Goal: Check status: Check status

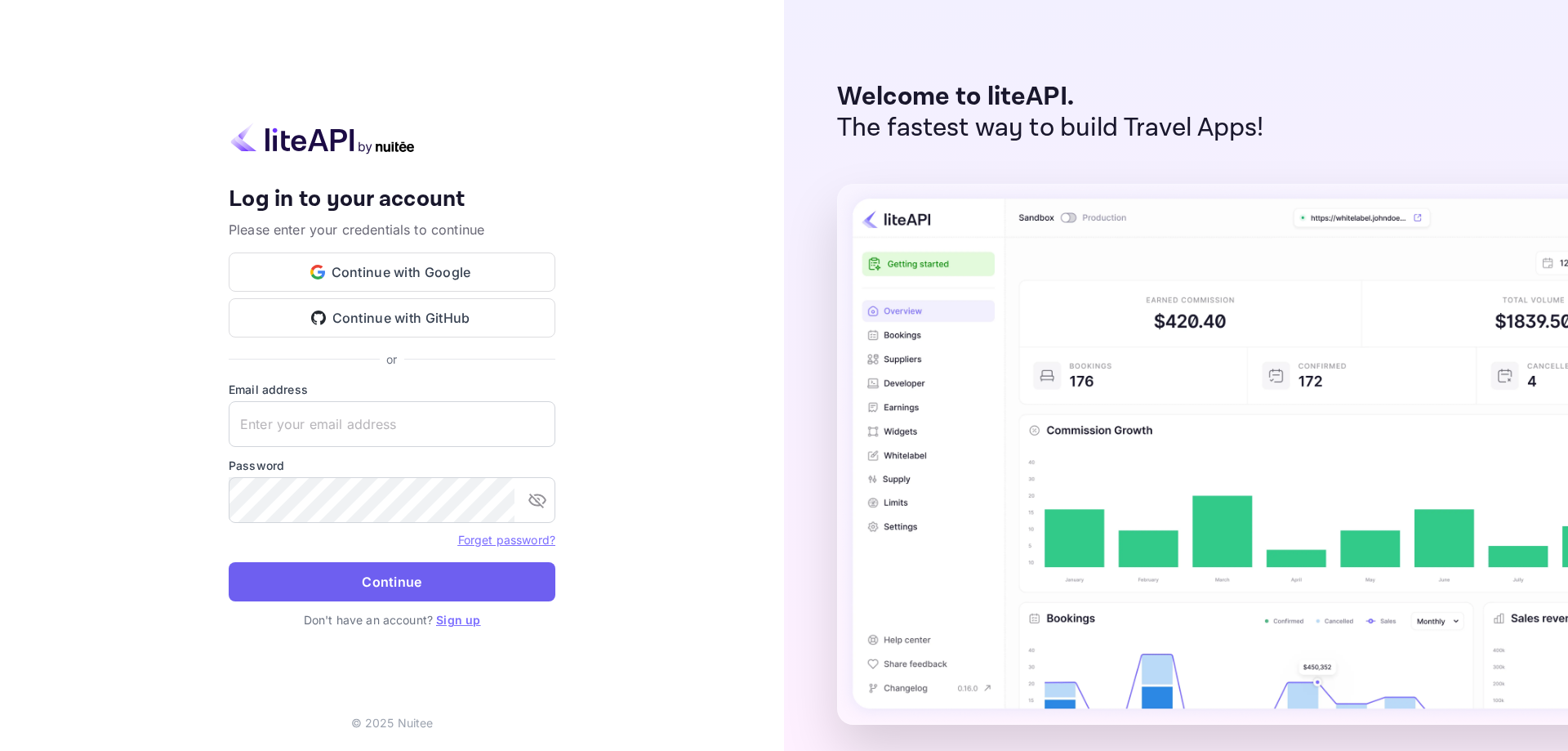
type input "[EMAIL_ADDRESS][DOMAIN_NAME]"
click at [370, 584] on button "Continue" at bounding box center [392, 581] width 327 height 39
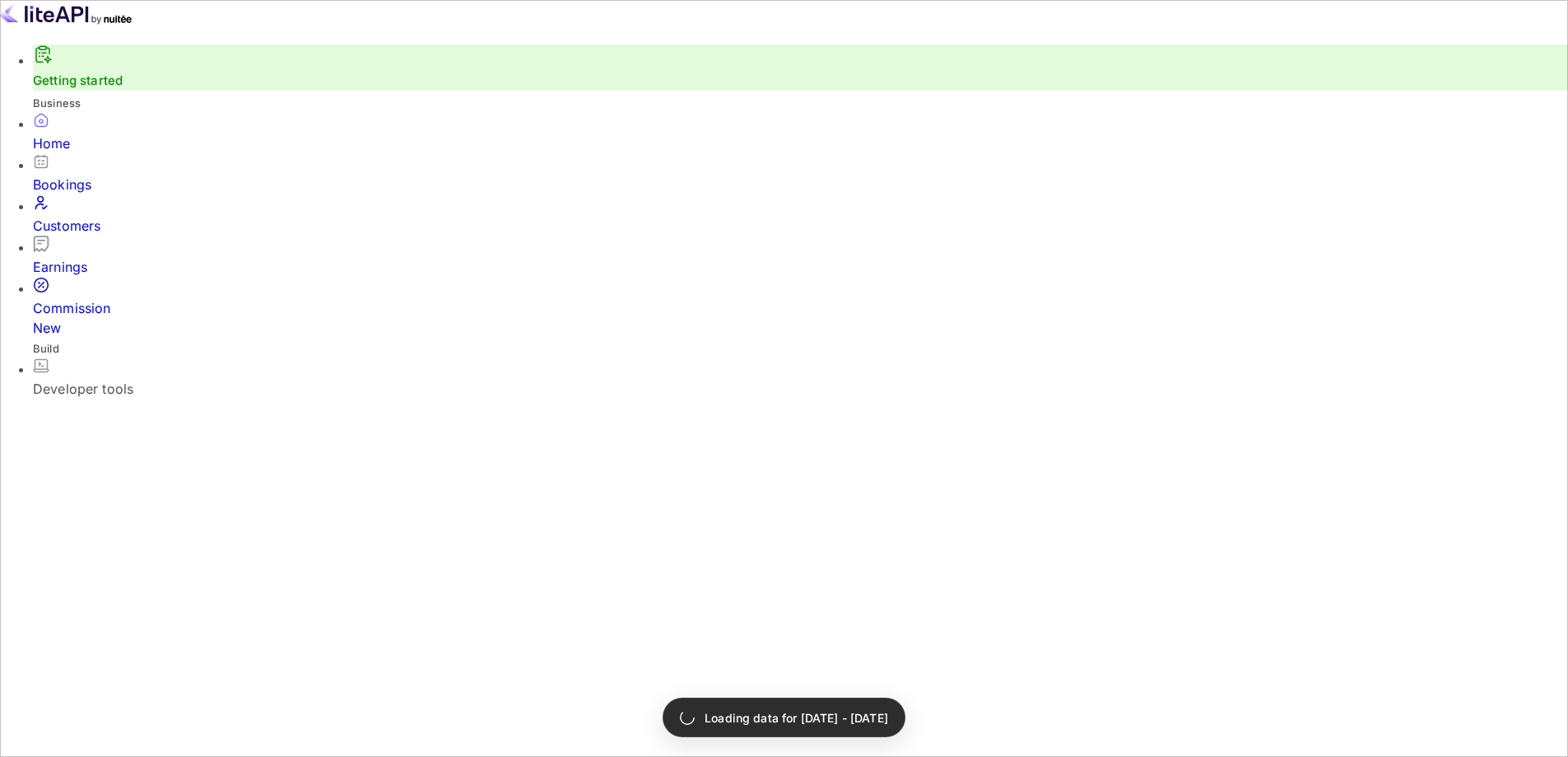
click at [112, 180] on div "Bookings" at bounding box center [800, 174] width 1535 height 41
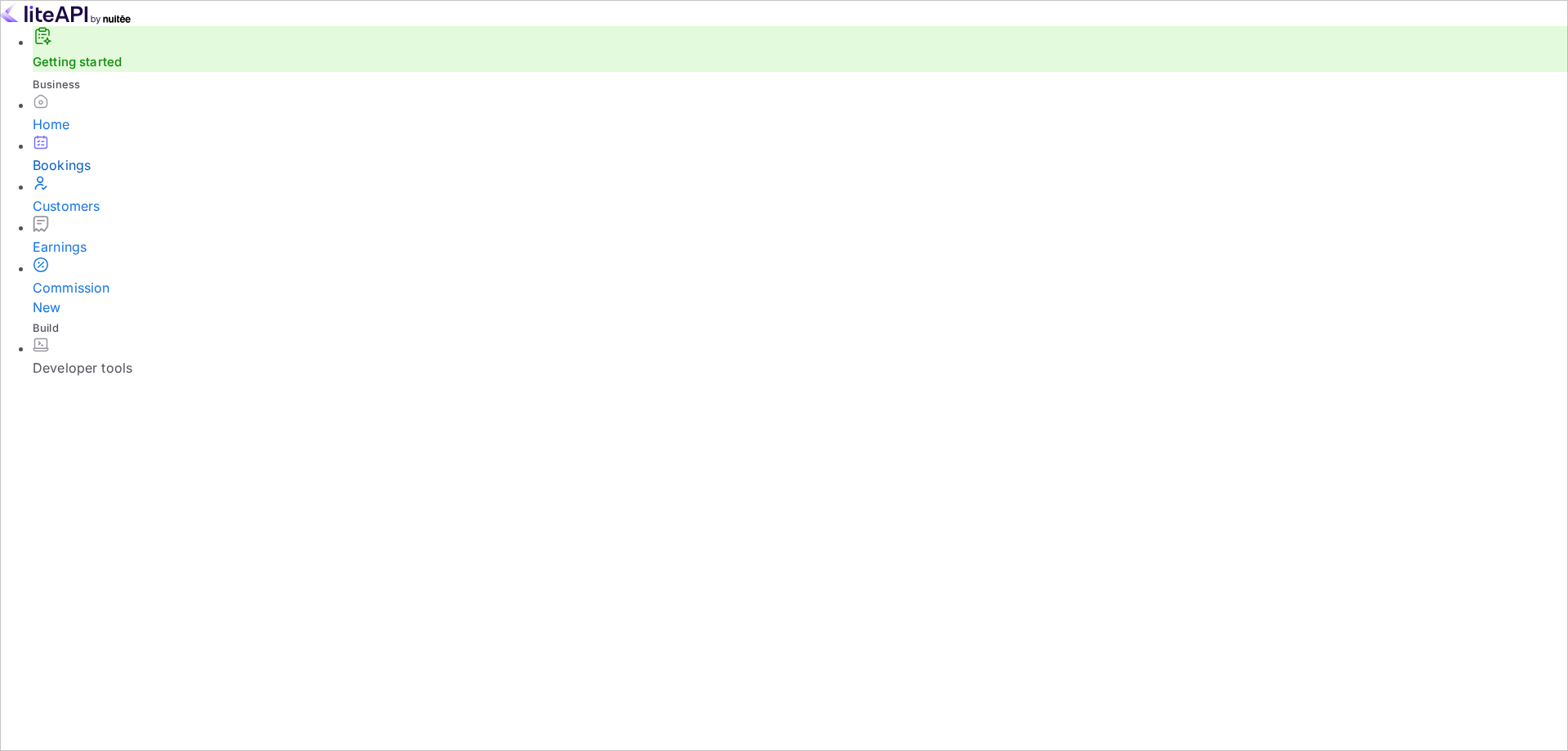
select select "8"
select select "2025"
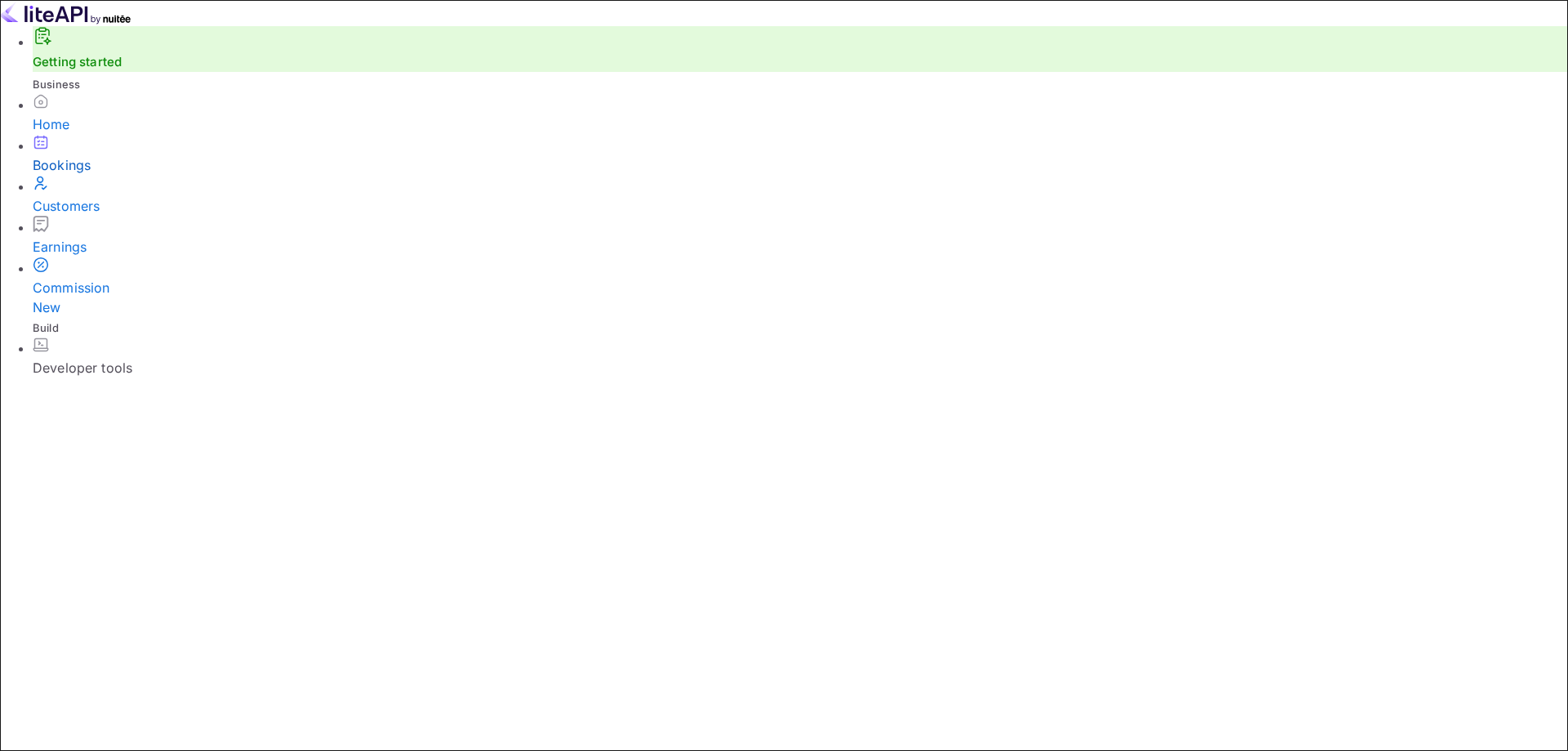
paste input "WTjqa3WxC"
type input "WTjqa3WxC"
